Goal: Task Accomplishment & Management: Use online tool/utility

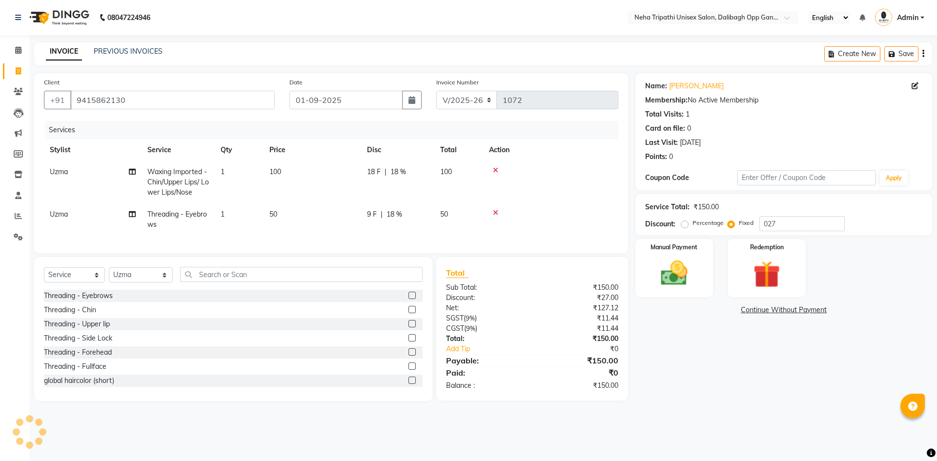
select select "6624"
select select "service"
select select "51166"
click at [667, 269] on img at bounding box center [674, 273] width 45 height 32
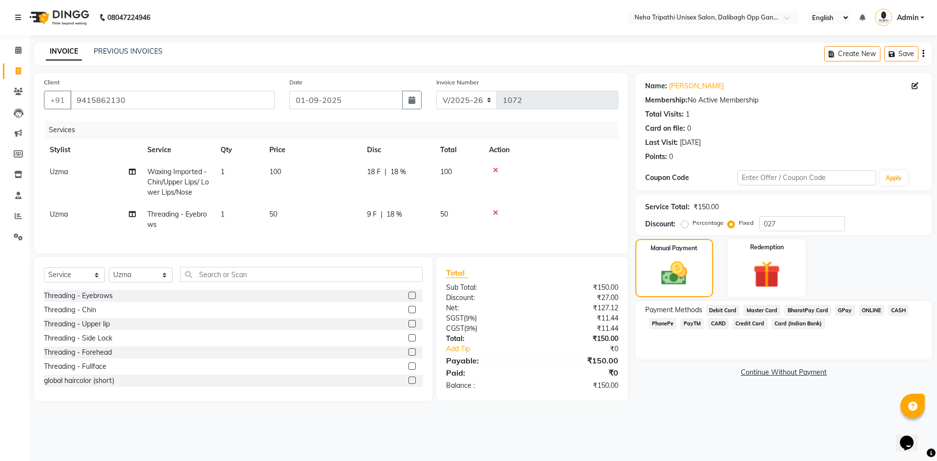
click at [868, 311] on span "ONLINE" at bounding box center [871, 310] width 25 height 11
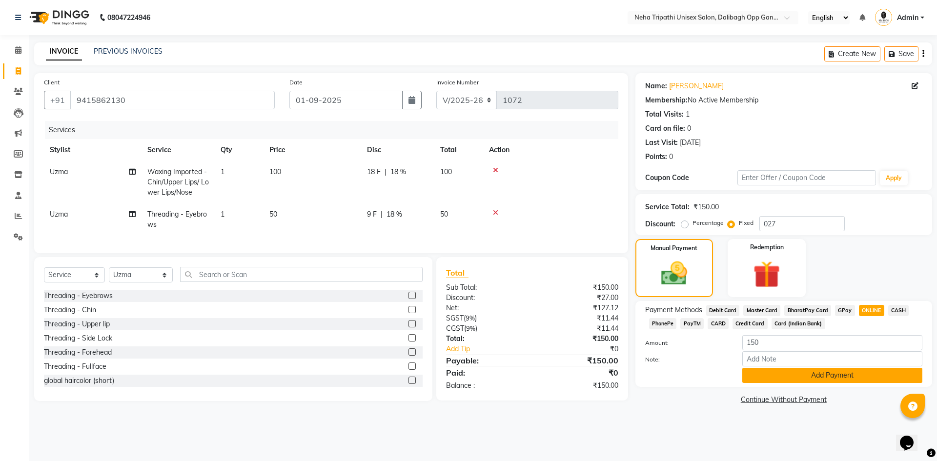
click at [829, 376] on button "Add Payment" at bounding box center [832, 375] width 180 height 15
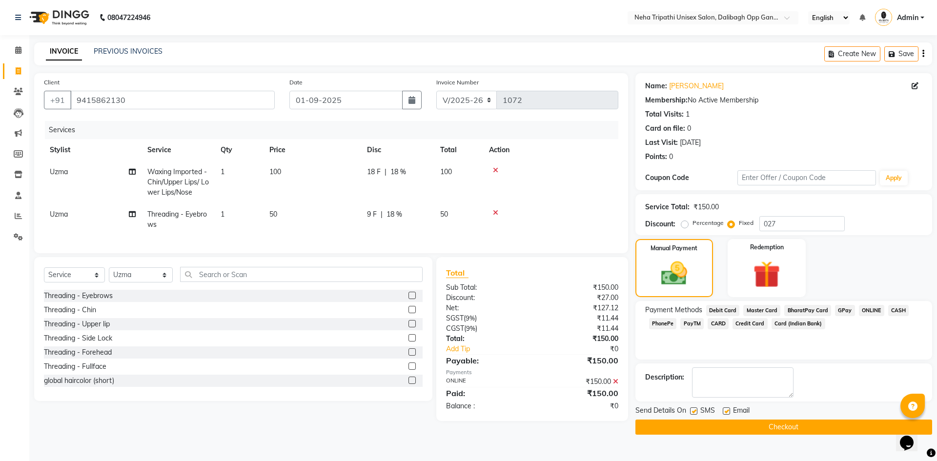
click at [722, 423] on button "Checkout" at bounding box center [784, 427] width 297 height 15
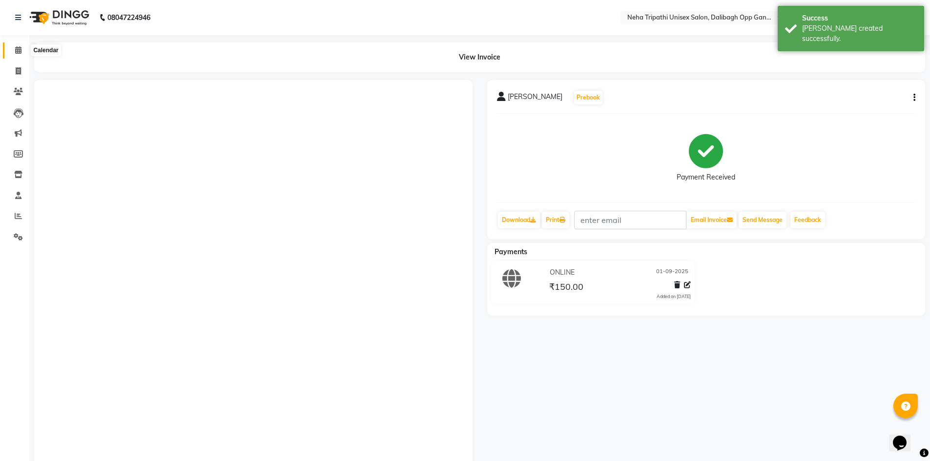
click at [21, 51] on icon at bounding box center [18, 49] width 6 height 7
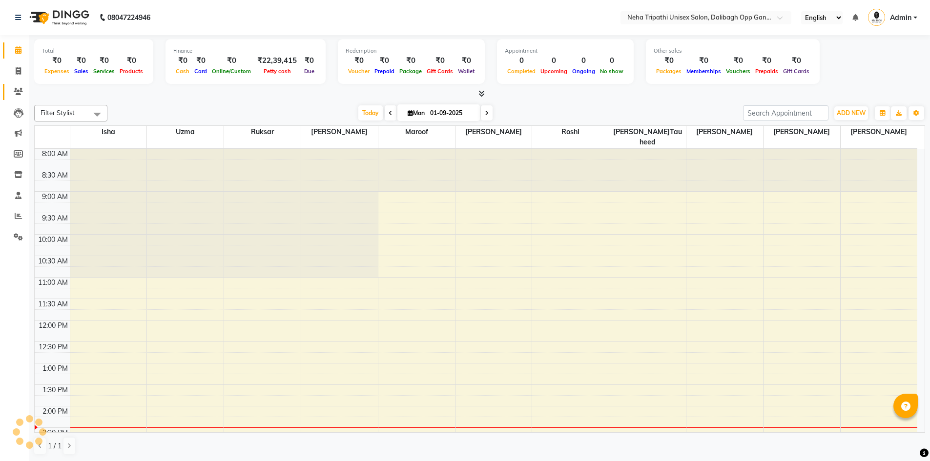
select select "en"
click at [18, 90] on icon at bounding box center [18, 91] width 9 height 7
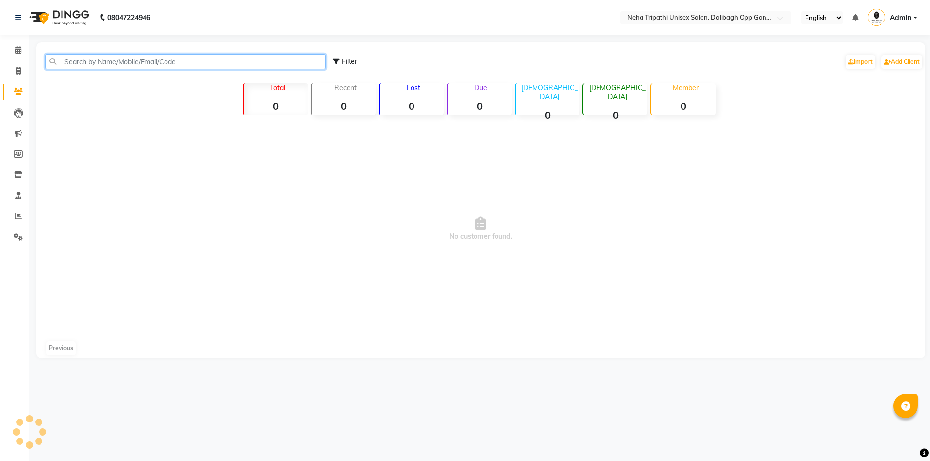
click at [130, 64] on input "text" at bounding box center [185, 61] width 280 height 15
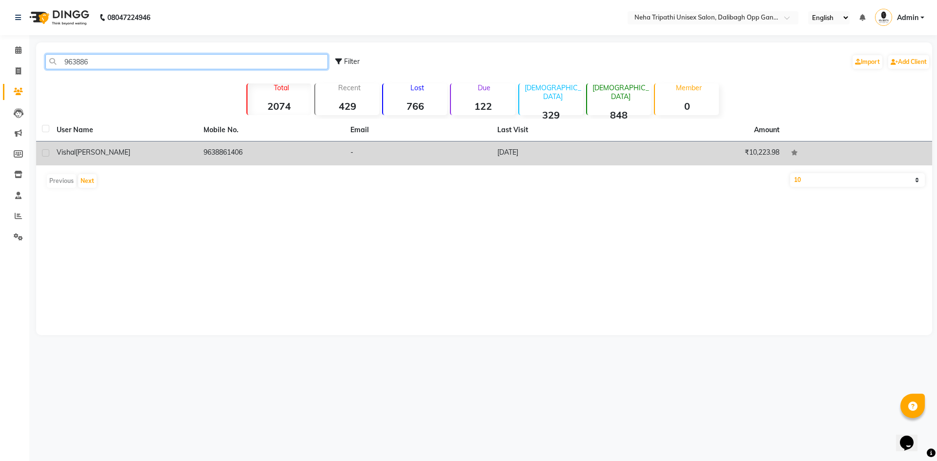
type input "963886"
click at [239, 158] on td "9638861406" at bounding box center [271, 154] width 147 height 24
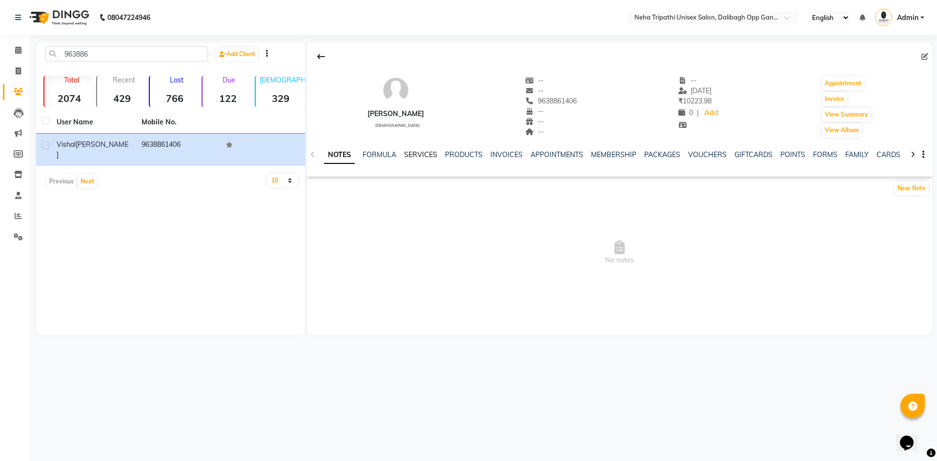
click at [432, 152] on link "SERVICES" at bounding box center [420, 154] width 33 height 9
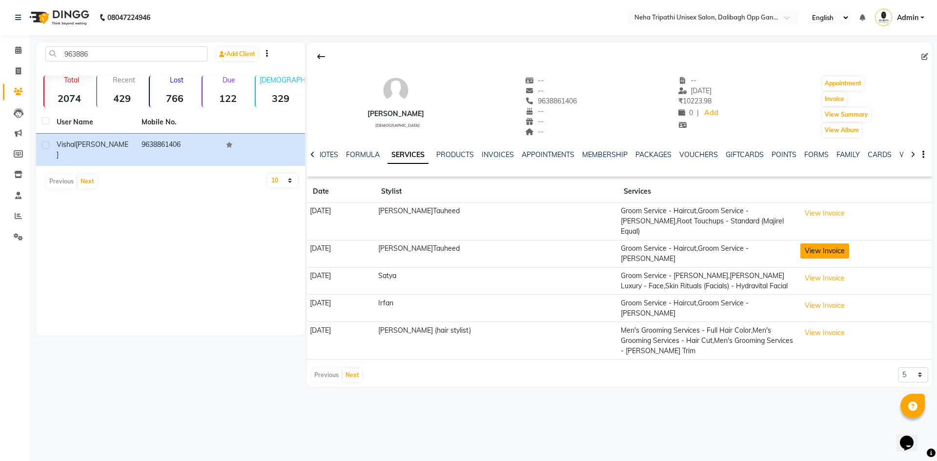
click at [805, 244] on button "View Invoice" at bounding box center [825, 251] width 49 height 15
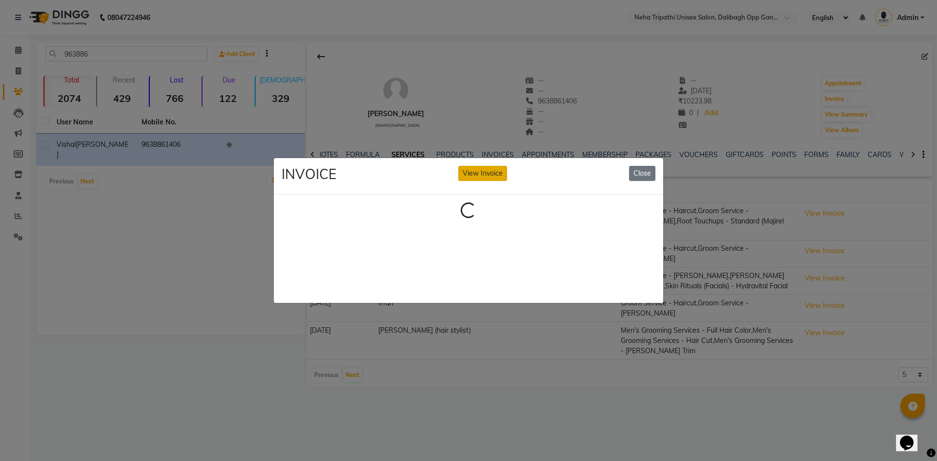
click at [484, 171] on button "View Invoice" at bounding box center [482, 173] width 49 height 15
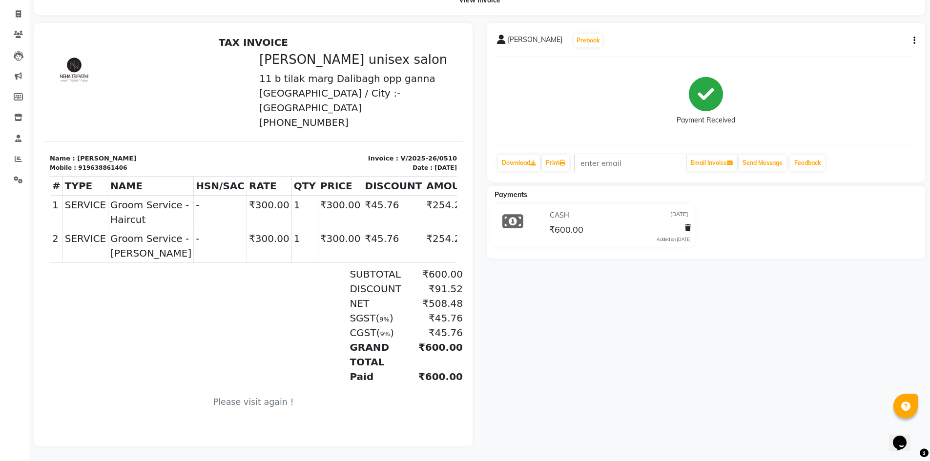
scroll to position [64, 0]
drag, startPoint x: 118, startPoint y: 164, endPoint x: 80, endPoint y: 166, distance: 38.1
click at [80, 166] on div "Mobile : 919638861406" at bounding box center [149, 168] width 198 height 9
copy div "9638861406"
click at [20, 31] on icon at bounding box center [18, 34] width 9 height 7
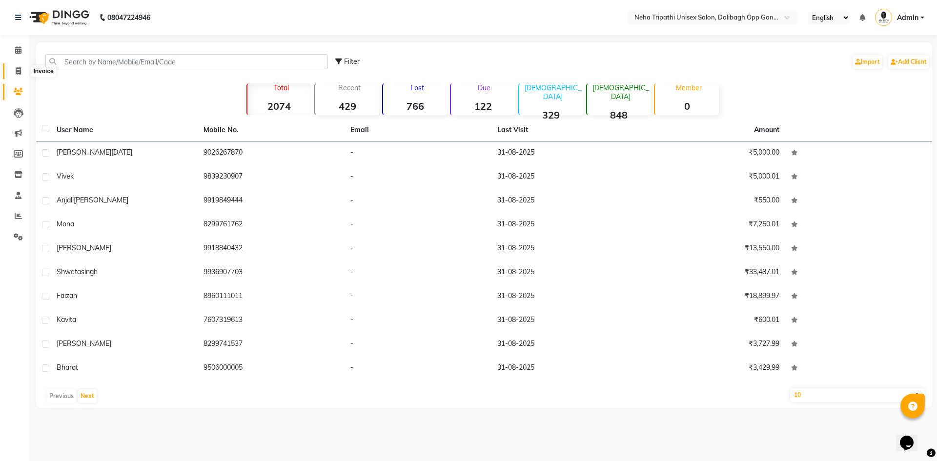
click at [13, 69] on span at bounding box center [18, 71] width 17 height 11
select select "service"
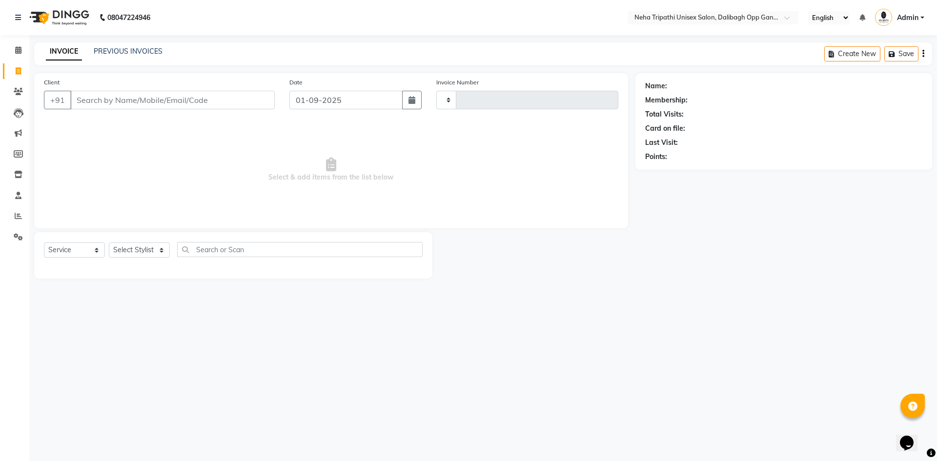
type input "1072"
select select "6624"
click at [103, 102] on input "Client" at bounding box center [172, 100] width 205 height 19
type input "9638861406"
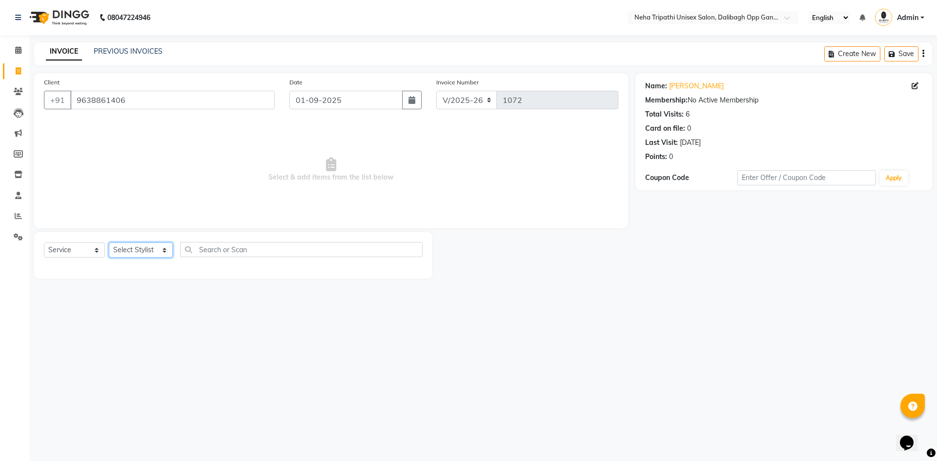
click at [133, 251] on select "Select Stylist Gaus Mohammad isha Jagjit Kaur Maroof Mohd.Tauheed Roshi ruksar …" at bounding box center [141, 250] width 64 height 15
select select "77204"
click at [109, 243] on select "Select Stylist Gaus Mohammad isha Jagjit Kaur Maroof Mohd.Tauheed Roshi ruksar …" at bounding box center [141, 250] width 64 height 15
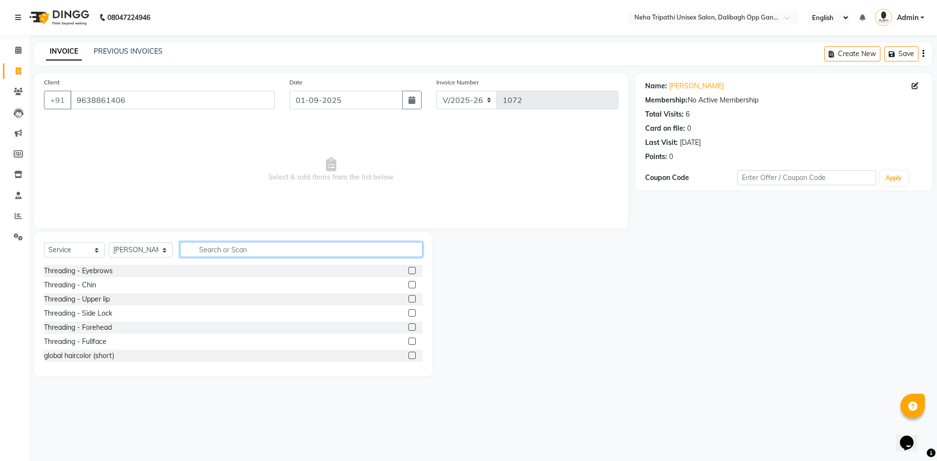
click at [295, 246] on input "text" at bounding box center [301, 249] width 243 height 15
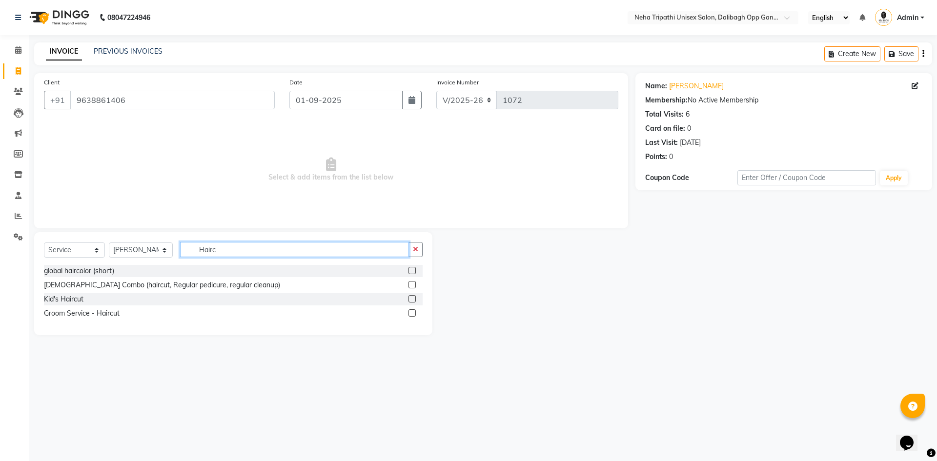
type input "Hairc"
click at [413, 312] on label at bounding box center [412, 312] width 7 height 7
click at [413, 312] on input "checkbox" at bounding box center [412, 313] width 6 height 6
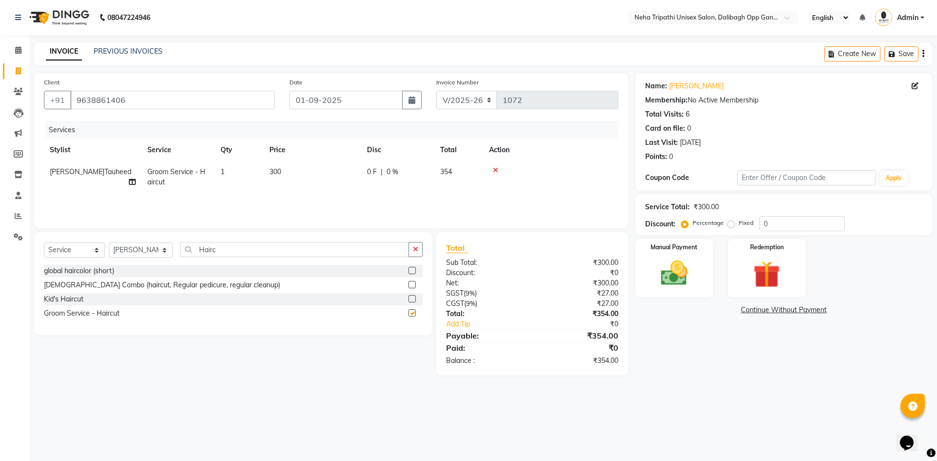
checkbox input "false"
drag, startPoint x: 261, startPoint y: 254, endPoint x: 153, endPoint y: 264, distance: 108.8
click at [153, 264] on div "Select Service Product Membership Package Voucher Prepaid Gift Card Select Styl…" at bounding box center [233, 253] width 379 height 23
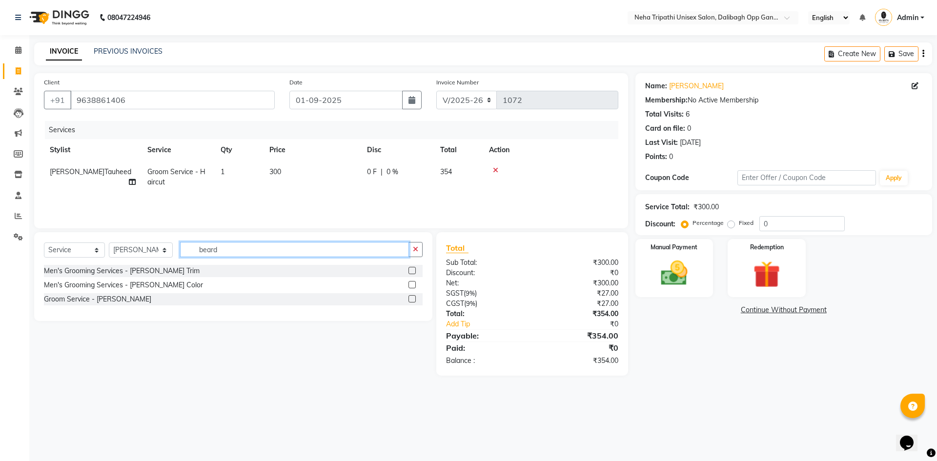
type input "beard"
click at [411, 298] on label at bounding box center [412, 298] width 7 height 7
click at [411, 298] on input "checkbox" at bounding box center [412, 299] width 6 height 6
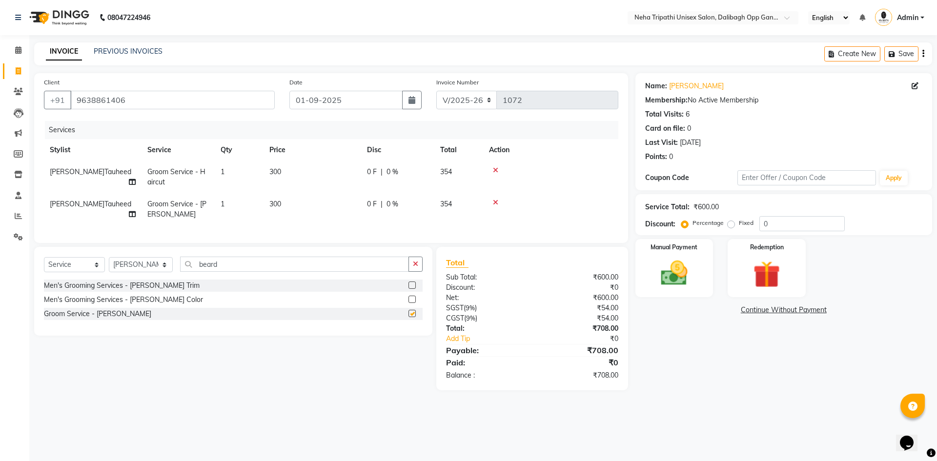
checkbox input "false"
click at [739, 226] on label "Fixed" at bounding box center [746, 223] width 15 height 9
click at [730, 226] on input "Fixed" at bounding box center [733, 223] width 7 height 7
radio input "true"
click at [770, 228] on input "0" at bounding box center [802, 223] width 85 height 15
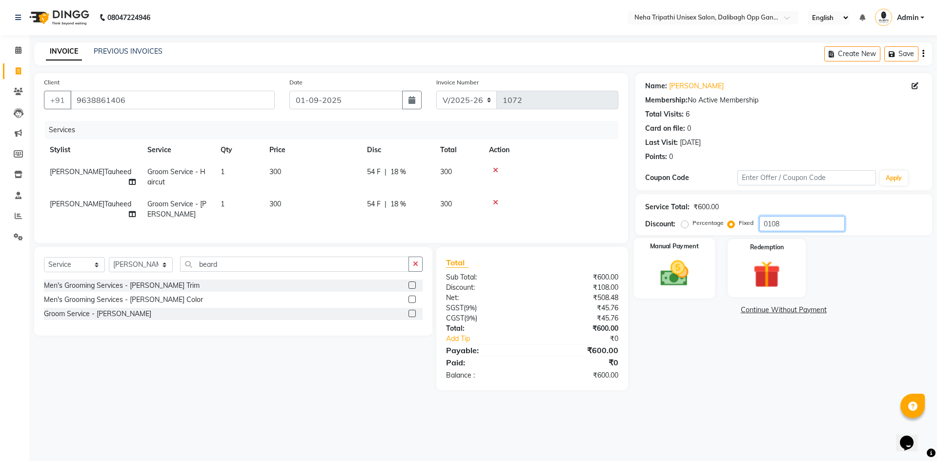
type input "0108"
click at [678, 265] on img at bounding box center [674, 273] width 45 height 32
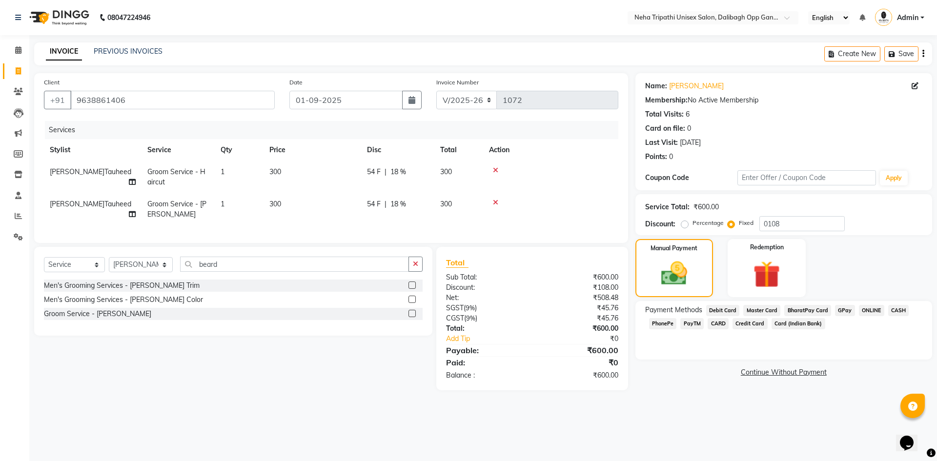
click at [899, 308] on span "CASH" at bounding box center [898, 310] width 21 height 11
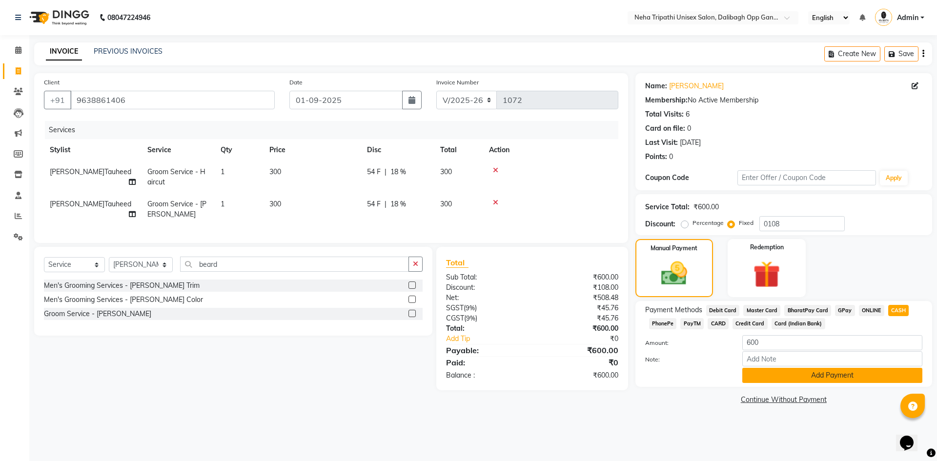
click at [827, 376] on button "Add Payment" at bounding box center [832, 375] width 180 height 15
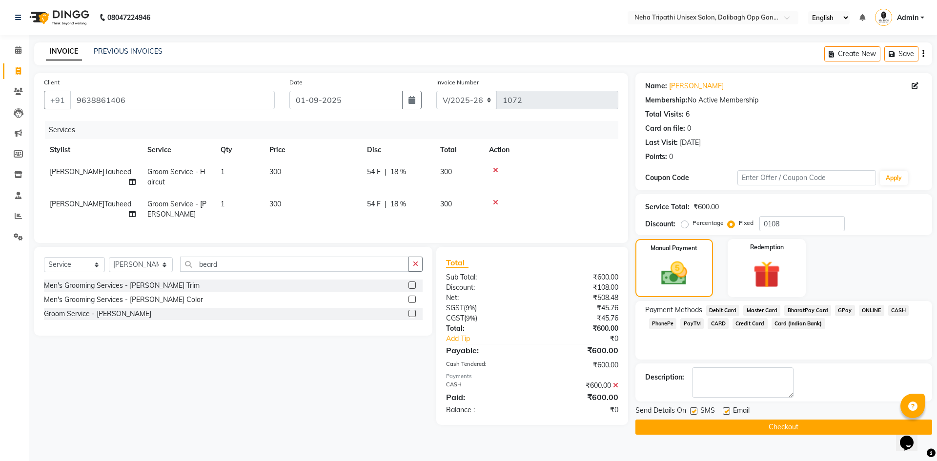
click at [789, 426] on button "Checkout" at bounding box center [784, 427] width 297 height 15
